Goal: Navigation & Orientation: Find specific page/section

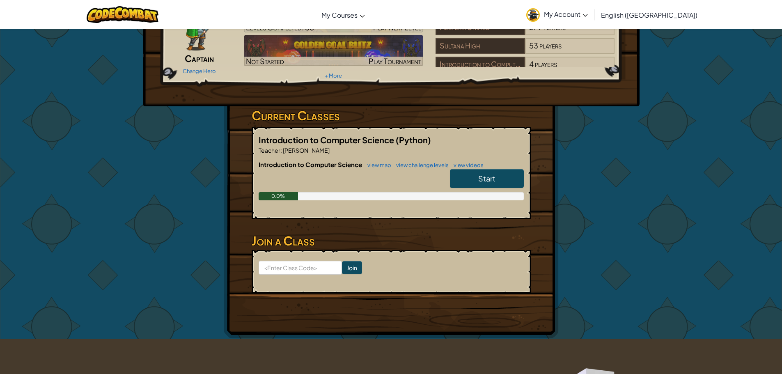
scroll to position [82, 0]
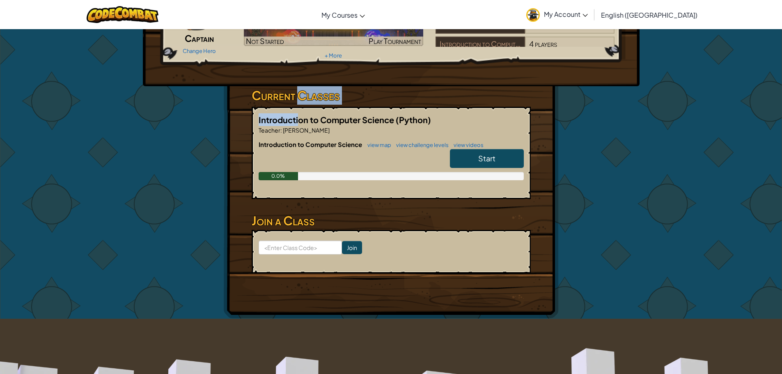
drag, startPoint x: 300, startPoint y: 122, endPoint x: 301, endPoint y: 101, distance: 21.0
click at [300, 101] on div "Current Classes Introduction to Computer Science (Python) Teacher : Jacob Wake …" at bounding box center [391, 147] width 279 height 123
drag, startPoint x: 103, startPoint y: 144, endPoint x: 113, endPoint y: 141, distance: 10.3
click at [108, 143] on div "Hero : Anya Captain Change Hero Player : Pablo Rosiles Peralta CS1 Level 1: Dun…" at bounding box center [391, 133] width 782 height 372
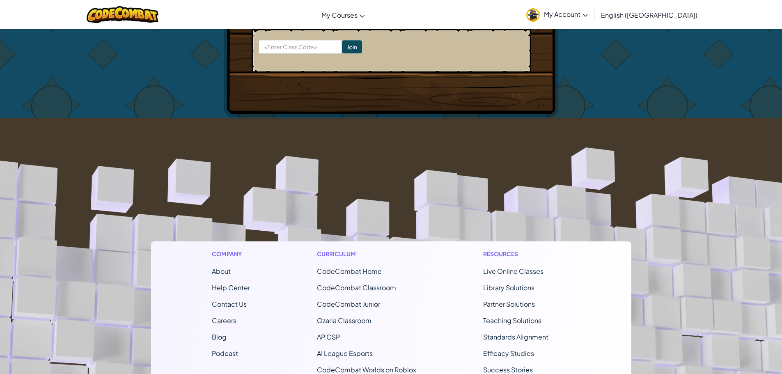
scroll to position [0, 0]
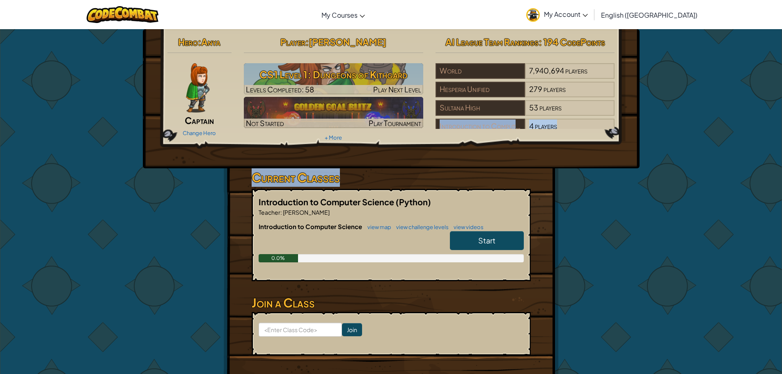
drag, startPoint x: 770, startPoint y: 124, endPoint x: 527, endPoint y: 48, distance: 254.6
click at [635, 113] on div "Hero : Anya Captain Change Hero Player : Pablo Rosiles Peralta CS1 Level 1: Dun…" at bounding box center [391, 215] width 782 height 372
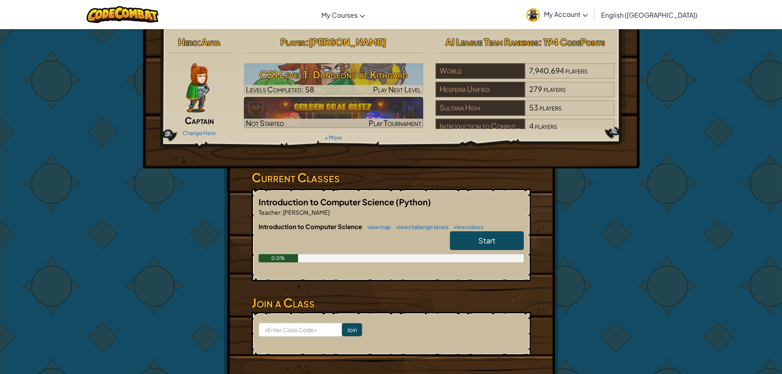
drag, startPoint x: 672, startPoint y: 133, endPoint x: 679, endPoint y: 155, distance: 23.1
click at [677, 145] on div "Hero : Anya Captain Change Hero Player : Pablo Rosiles Peralta CS1 Level 1: Dun…" at bounding box center [391, 215] width 782 height 372
click at [485, 87] on div "Hesperia Unified" at bounding box center [480, 90] width 89 height 16
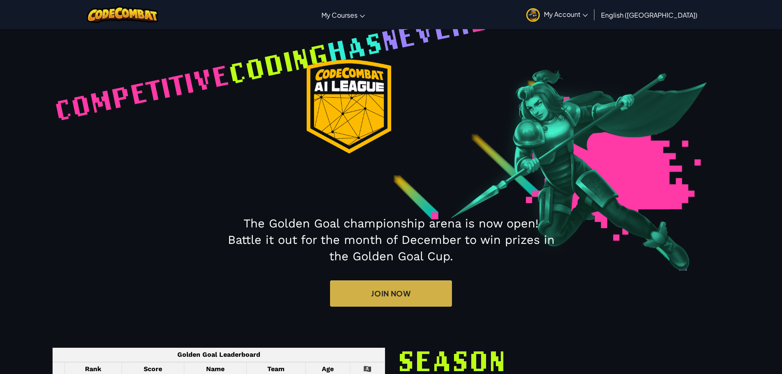
select select "604932a95933ed5b69ea9880"
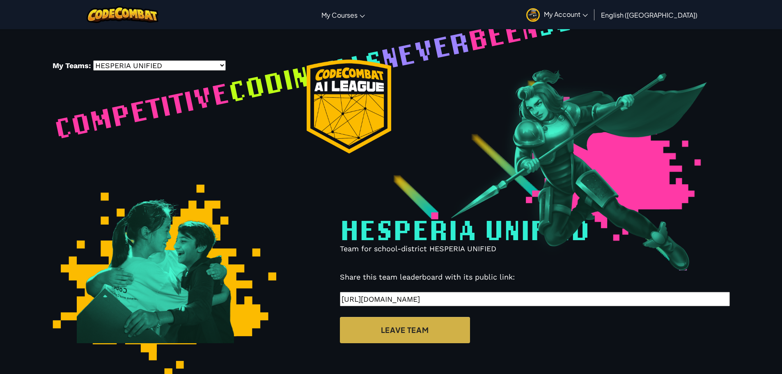
scroll to position [61, 0]
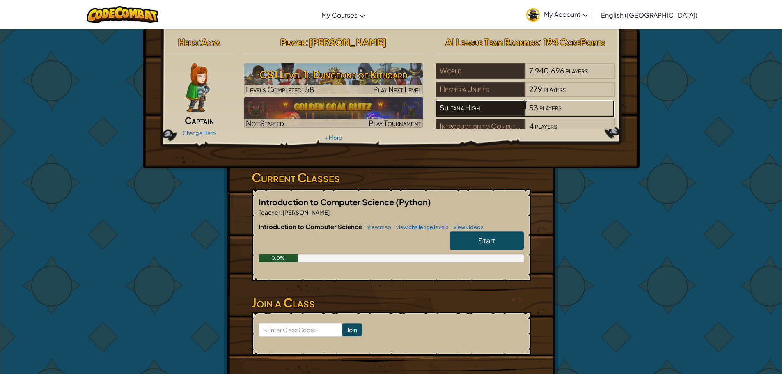
click at [507, 107] on div "Sultana High" at bounding box center [480, 108] width 89 height 16
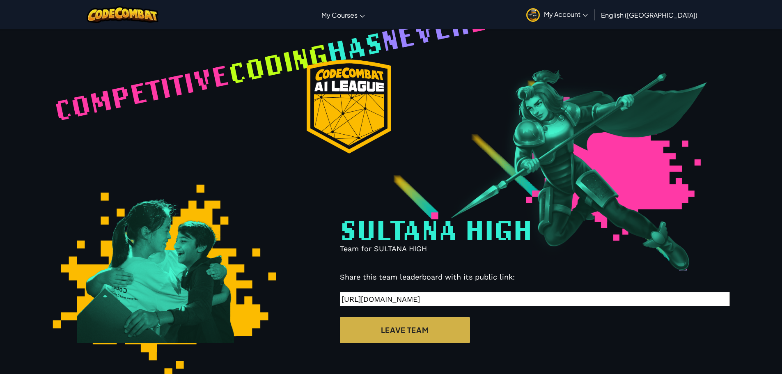
select select "612fb601adff8b001bb09032"
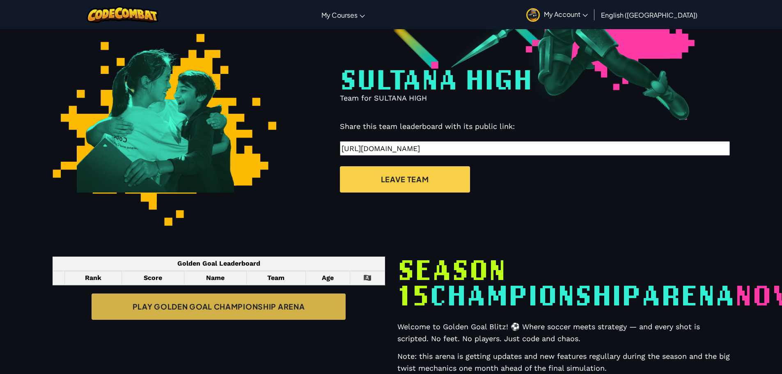
scroll to position [178, 0]
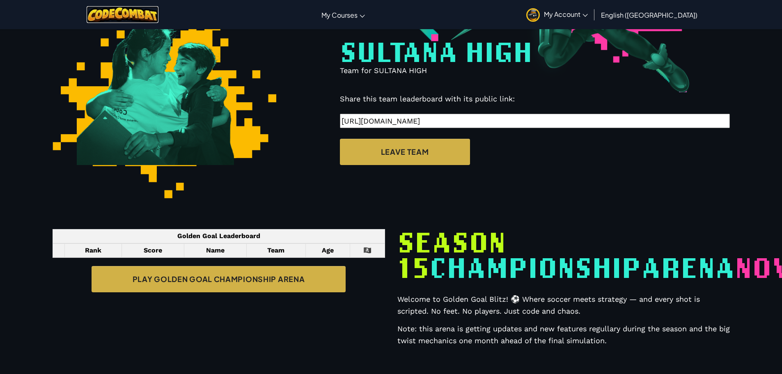
click at [158, 11] on img at bounding box center [123, 14] width 72 height 17
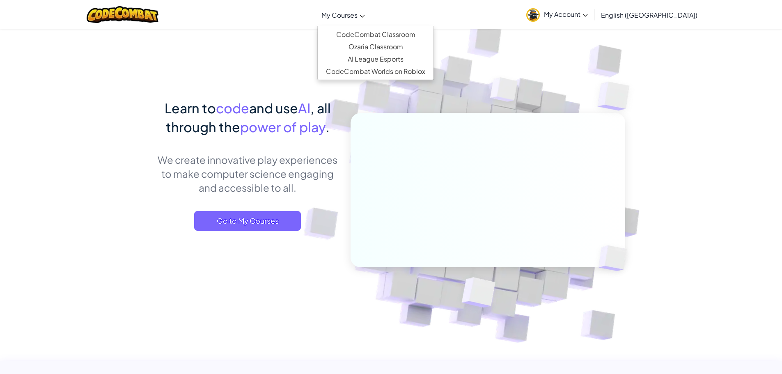
click at [366, 24] on link "My Courses" at bounding box center [343, 15] width 52 height 22
click at [393, 50] on link "Ozaria Classroom" at bounding box center [376, 47] width 116 height 12
